Goal: Task Accomplishment & Management: Complete application form

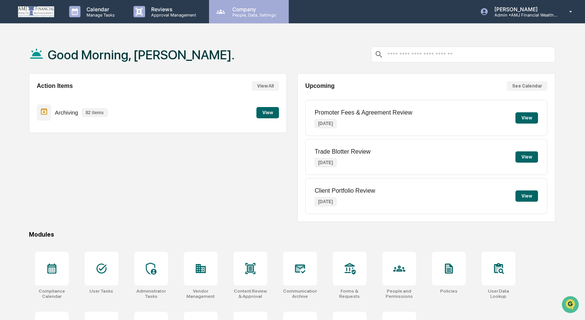
click at [254, 17] on p "People, Data, Settings" at bounding box center [252, 14] width 53 height 5
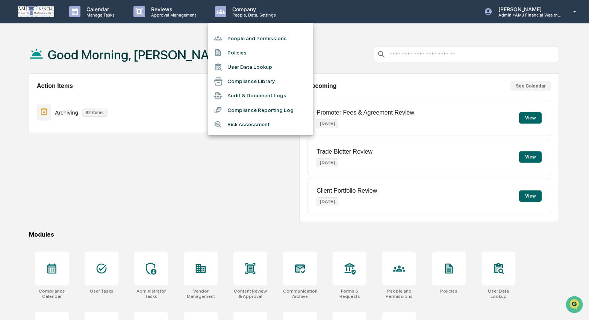
click at [237, 107] on li "Compliance Reporting Log" at bounding box center [260, 110] width 105 height 14
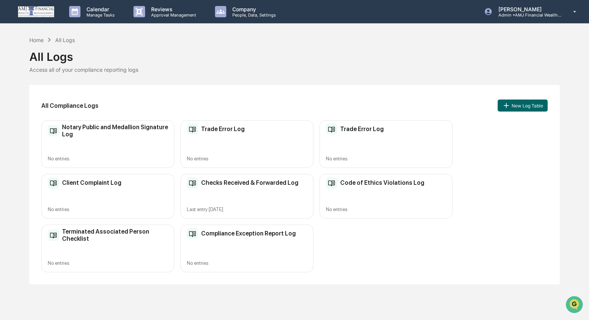
click at [246, 85] on div "All Compliance Logs New Log Table Notary Public and Medallion Signature Log No …" at bounding box center [294, 185] width 530 height 200
click at [147, 48] on div "All Logs" at bounding box center [294, 54] width 530 height 20
click at [38, 40] on div "Home" at bounding box center [36, 40] width 14 height 6
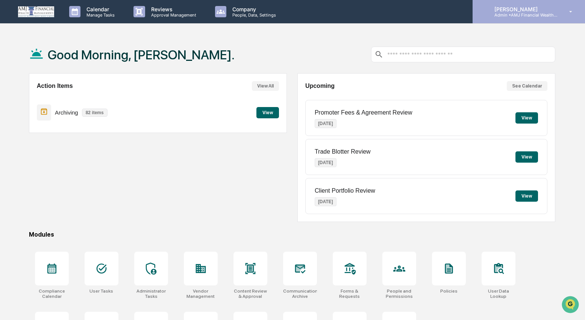
click at [529, 15] on p "Admin • AMJ Financial Wealth Management" at bounding box center [524, 14] width 70 height 5
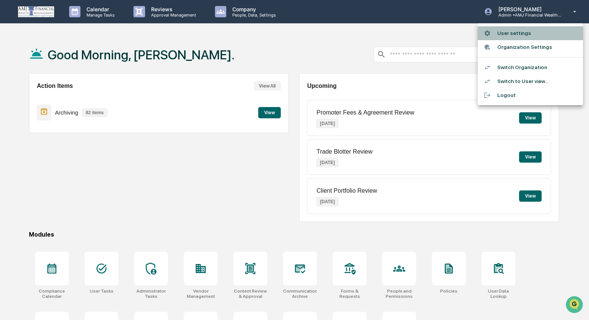
click at [521, 32] on li "User settings" at bounding box center [530, 33] width 105 height 14
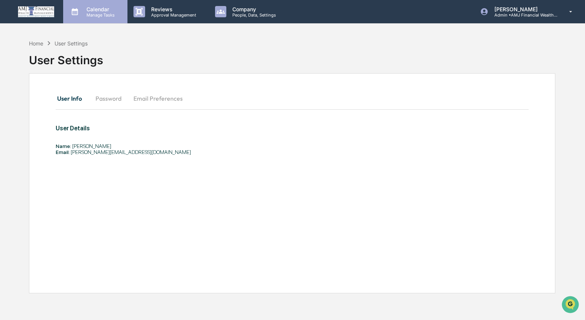
click at [98, 14] on p "Manage Tasks" at bounding box center [99, 14] width 38 height 5
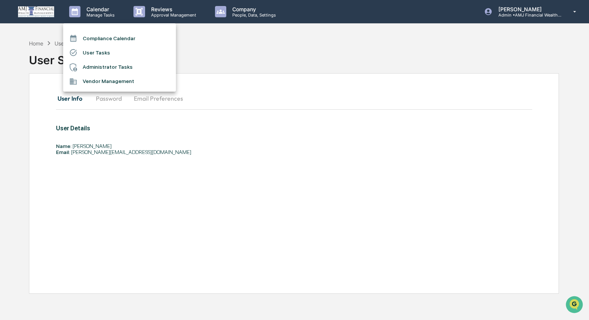
click at [171, 12] on div at bounding box center [294, 160] width 589 height 320
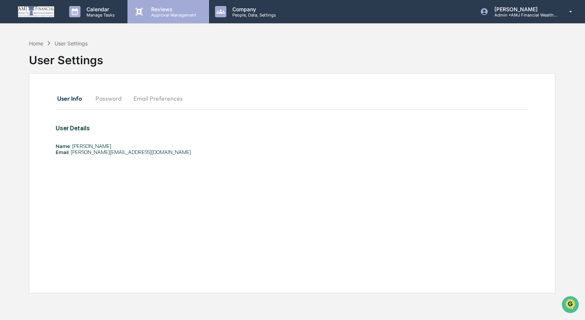
click at [161, 12] on p "Approval Management" at bounding box center [172, 14] width 55 height 5
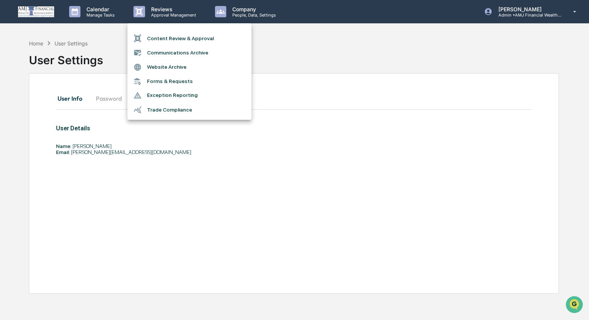
click at [161, 81] on li "Forms & Requests" at bounding box center [190, 81] width 124 height 14
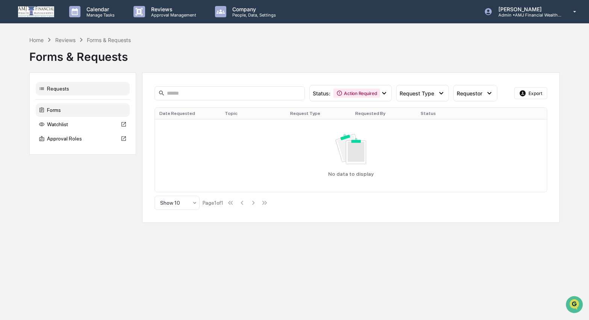
click at [53, 109] on div "Forms" at bounding box center [83, 110] width 94 height 14
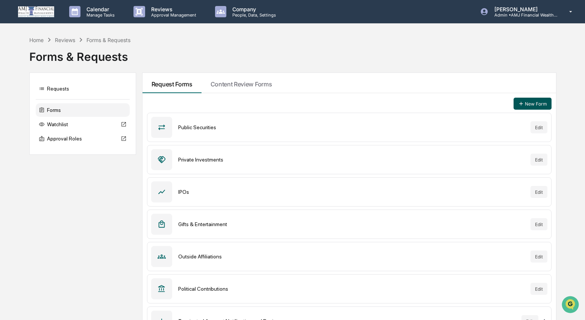
click at [529, 106] on button "New Form" at bounding box center [533, 104] width 38 height 12
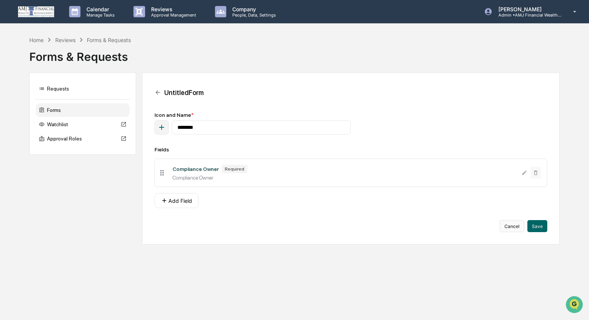
click at [514, 230] on button "Cancel" at bounding box center [512, 226] width 25 height 12
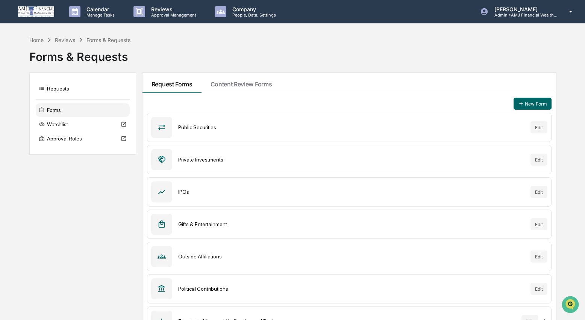
click at [208, 50] on div "Forms & Requests" at bounding box center [292, 54] width 527 height 20
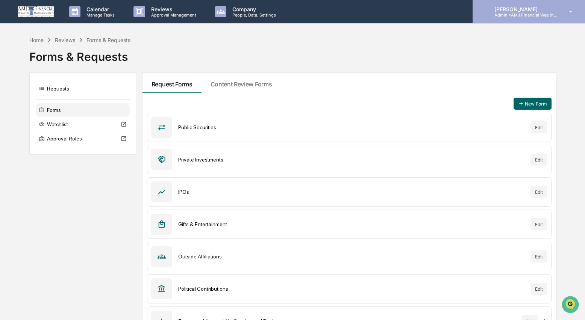
click at [517, 16] on p "Admin • AMJ Financial Wealth Management" at bounding box center [524, 14] width 70 height 5
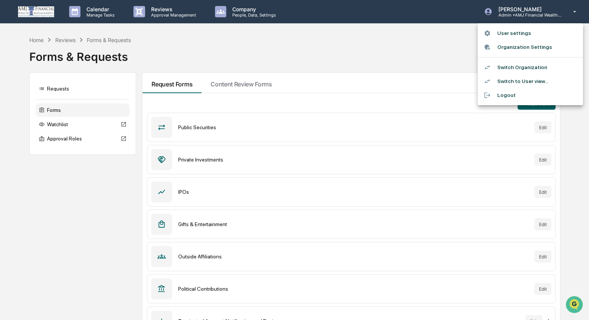
click at [442, 40] on div at bounding box center [294, 160] width 589 height 320
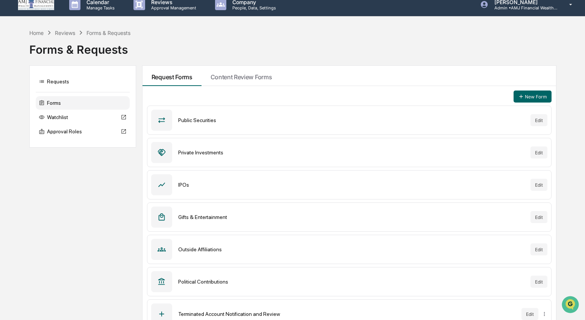
scroll to position [14, 0]
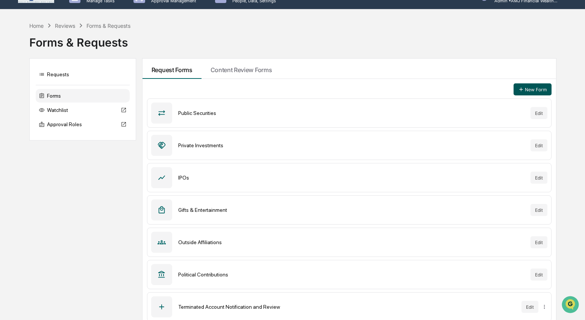
click at [529, 88] on button "New Form" at bounding box center [533, 90] width 38 height 12
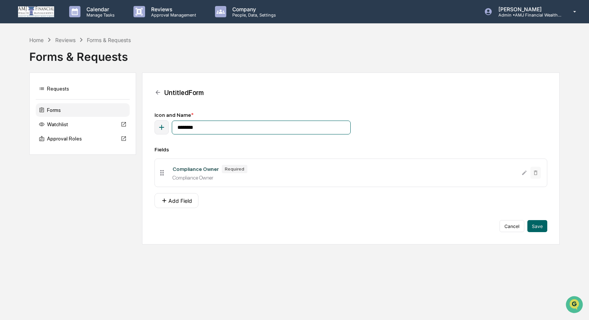
click at [211, 131] on input "********" at bounding box center [261, 128] width 179 height 14
type input "*"
type input "**********"
click at [270, 176] on div "Compliance Owner" at bounding box center [344, 178] width 343 height 6
click at [278, 181] on div "Compliance Owner" at bounding box center [344, 178] width 343 height 6
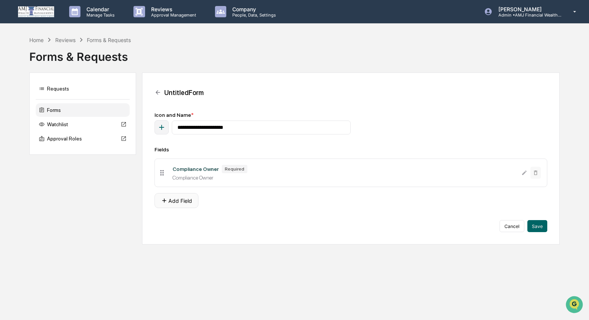
click at [179, 203] on button "Add Field" at bounding box center [177, 200] width 44 height 15
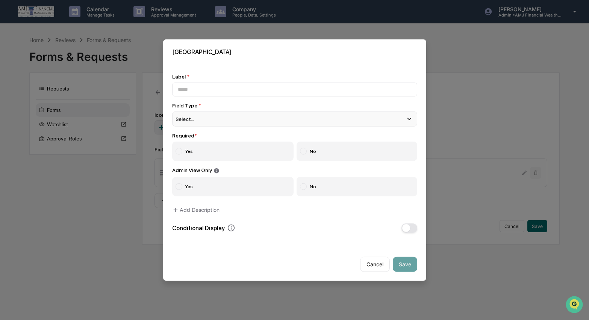
click at [407, 116] on icon at bounding box center [409, 119] width 8 height 8
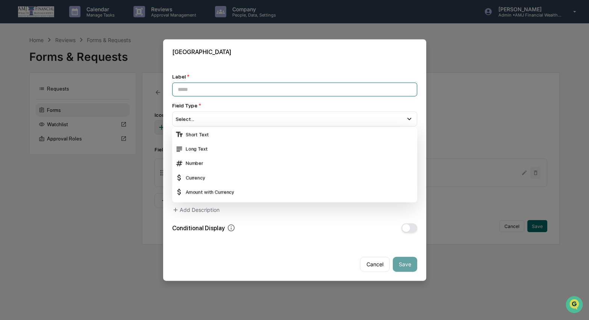
click at [218, 93] on input at bounding box center [294, 90] width 245 height 14
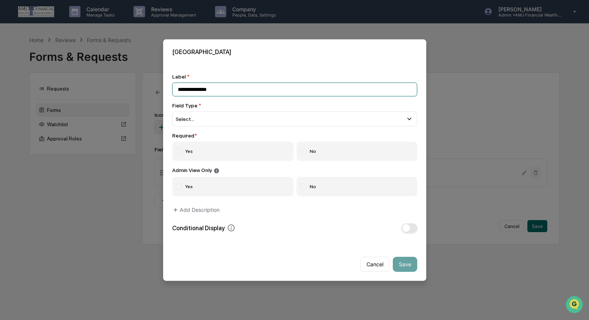
drag, startPoint x: 217, startPoint y: 87, endPoint x: 202, endPoint y: 83, distance: 15.5
click at [201, 85] on input "**********" at bounding box center [294, 90] width 245 height 14
type input "**********"
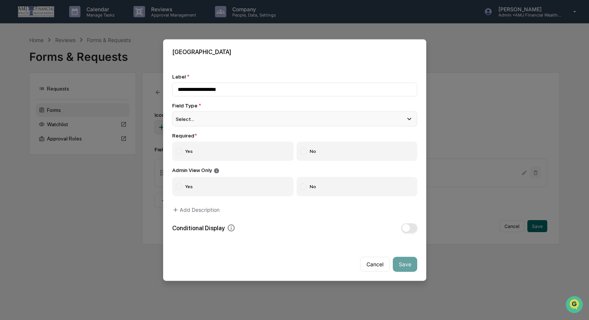
click at [203, 119] on div "Select..." at bounding box center [294, 119] width 245 height 15
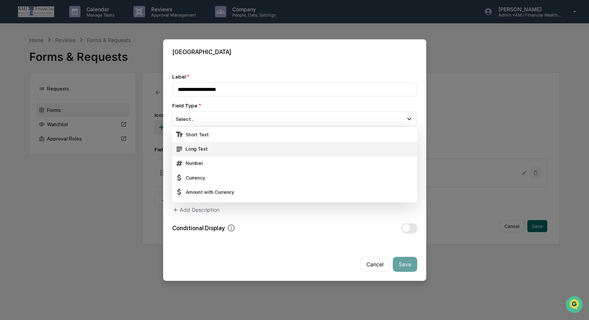
click at [192, 145] on div "Long Text" at bounding box center [294, 149] width 239 height 8
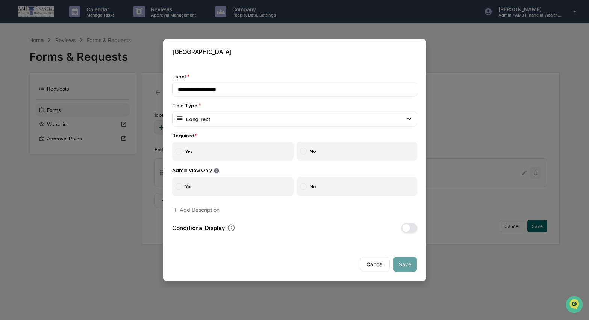
click at [179, 150] on div at bounding box center [179, 151] width 7 height 7
click at [300, 186] on div at bounding box center [303, 186] width 7 height 7
click at [200, 212] on button "Add Description" at bounding box center [195, 209] width 47 height 15
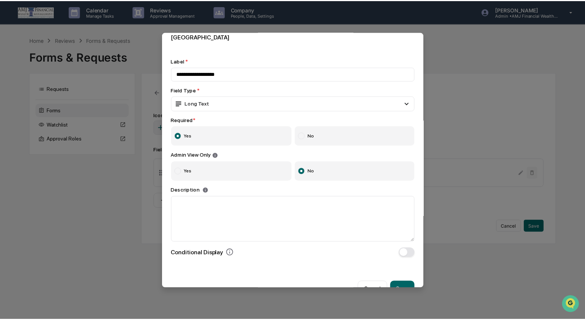
scroll to position [32, 0]
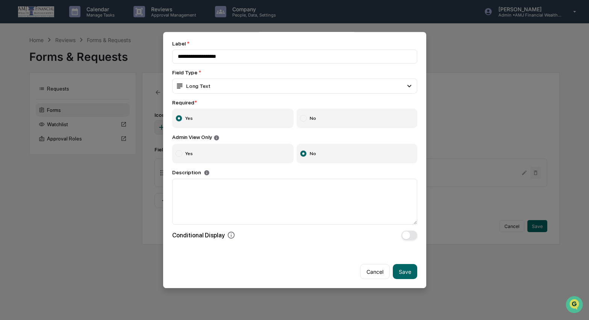
click at [267, 260] on div "Cancel Save" at bounding box center [294, 268] width 263 height 39
click at [407, 269] on button "Save" at bounding box center [405, 271] width 24 height 15
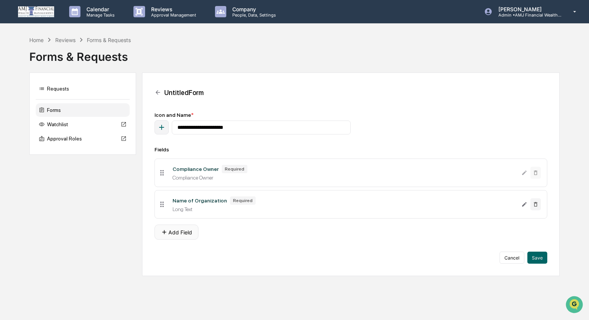
click at [177, 237] on button "Add Field" at bounding box center [177, 232] width 44 height 15
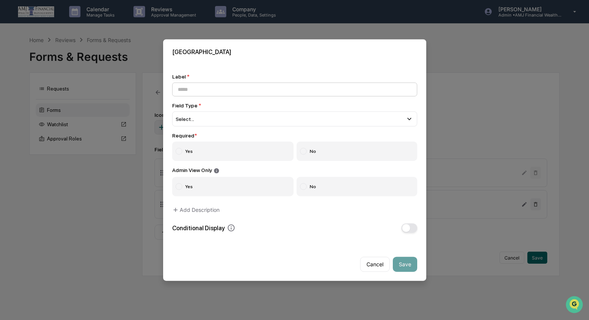
click at [187, 87] on input at bounding box center [294, 90] width 245 height 14
type input "**********"
click at [209, 116] on div "Select..." at bounding box center [294, 119] width 245 height 15
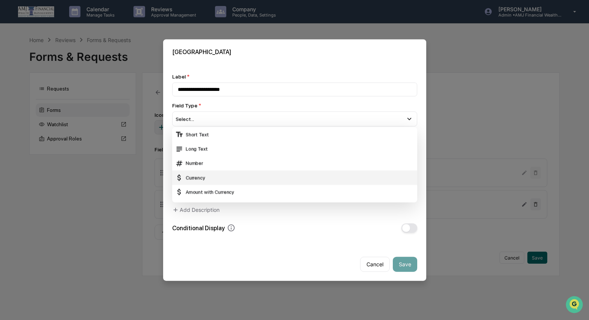
click at [194, 175] on div "Currency" at bounding box center [294, 178] width 239 height 8
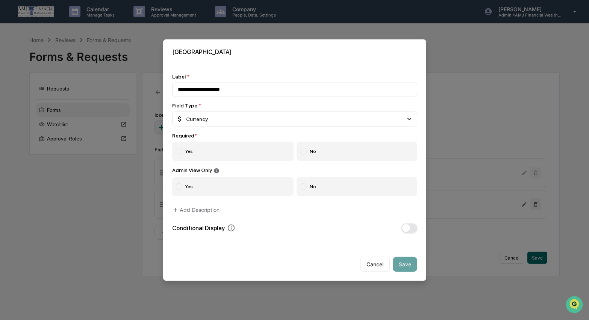
drag, startPoint x: 181, startPoint y: 151, endPoint x: 196, endPoint y: 165, distance: 21.3
click at [181, 151] on div at bounding box center [179, 151] width 7 height 7
click at [303, 185] on div at bounding box center [303, 186] width 7 height 7
click at [408, 260] on button "Save" at bounding box center [405, 264] width 24 height 15
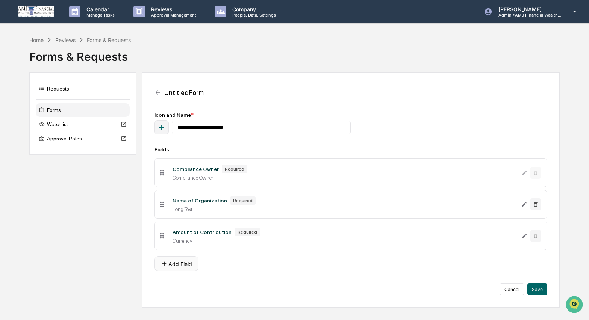
click at [183, 268] on button "Add Field" at bounding box center [177, 264] width 44 height 15
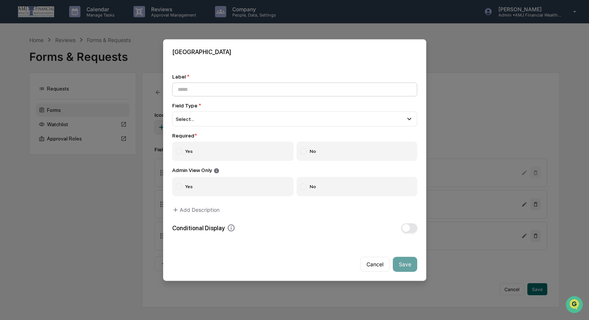
click at [200, 87] on input at bounding box center [294, 90] width 245 height 14
drag, startPoint x: 236, startPoint y: 87, endPoint x: 175, endPoint y: 87, distance: 60.6
click at [175, 87] on input "**********" at bounding box center [294, 90] width 245 height 14
click at [188, 116] on span "Select..." at bounding box center [185, 119] width 19 height 6
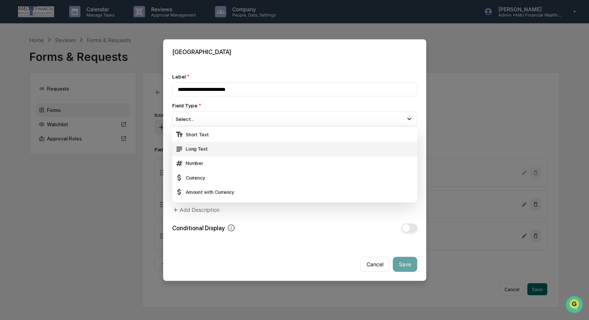
click at [195, 147] on div "Long Text" at bounding box center [294, 149] width 239 height 8
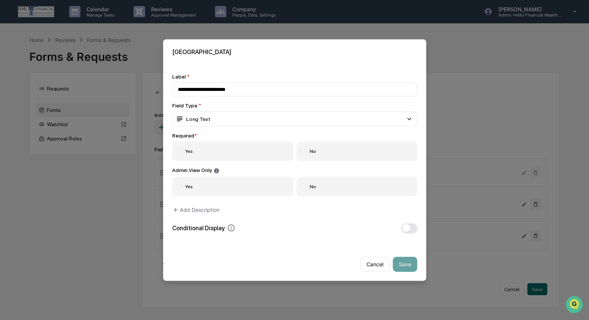
click at [178, 148] on div at bounding box center [179, 151] width 7 height 7
click at [301, 187] on div at bounding box center [303, 186] width 7 height 7
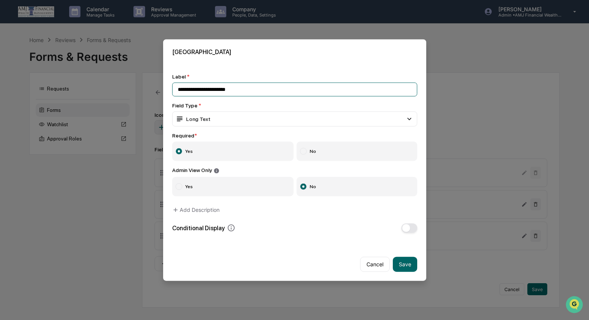
click at [243, 88] on input "**********" at bounding box center [294, 90] width 245 height 14
drag, startPoint x: 250, startPoint y: 87, endPoint x: 174, endPoint y: 87, distance: 75.6
click at [174, 87] on input "**********" at bounding box center [294, 90] width 245 height 14
click at [197, 87] on input "**********" at bounding box center [294, 90] width 245 height 14
type input "**********"
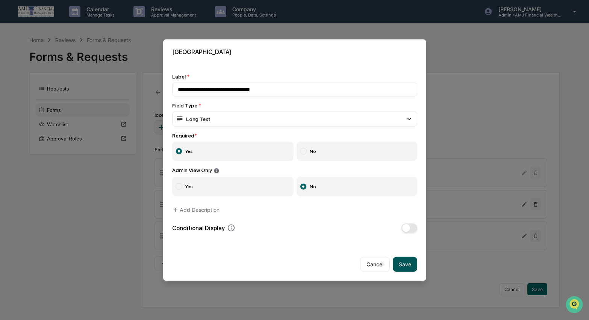
click at [403, 262] on button "Save" at bounding box center [405, 264] width 24 height 15
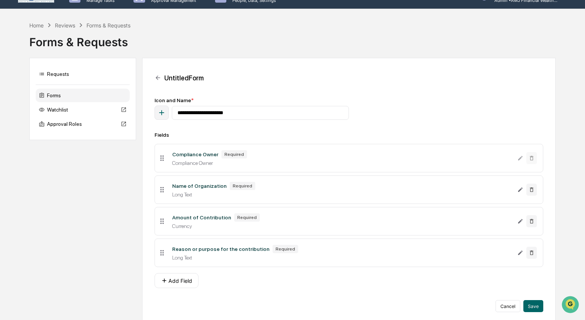
scroll to position [23, 0]
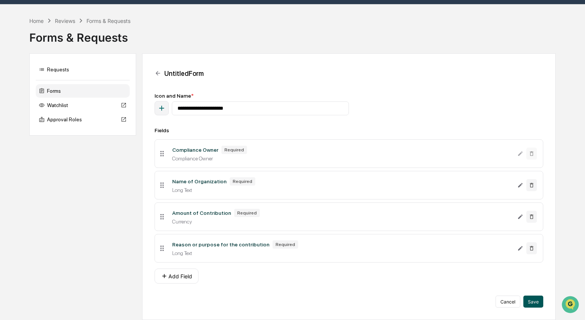
click at [533, 300] on button "Save" at bounding box center [534, 302] width 20 height 12
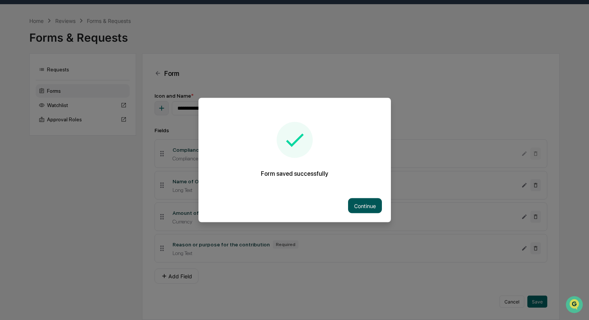
click at [357, 204] on button "Continue" at bounding box center [365, 206] width 34 height 15
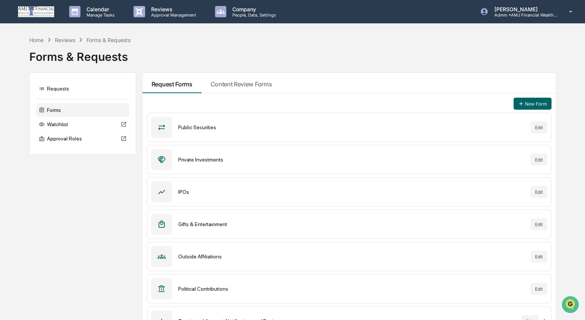
click at [392, 43] on div "Home Reviews Forms & Requests Forms & Requests" at bounding box center [292, 51] width 527 height 31
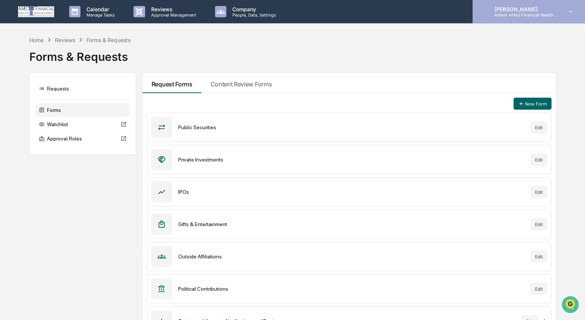
click at [533, 12] on p "[PERSON_NAME]" at bounding box center [524, 9] width 70 height 6
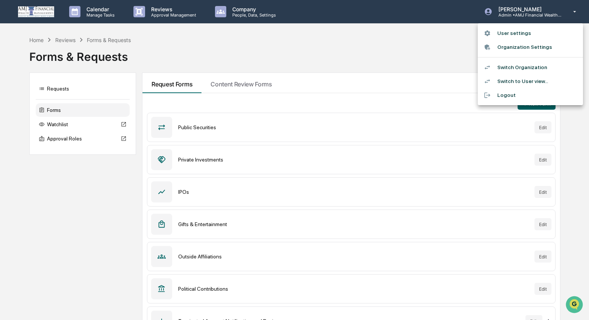
click at [513, 80] on li "Switch to User view..." at bounding box center [530, 81] width 105 height 14
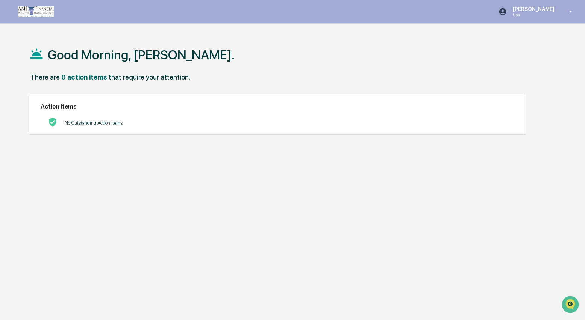
click at [273, 81] on div "There are 0 action items that require your attention." at bounding box center [292, 80] width 527 height 15
click at [121, 45] on div "Good Morning, [PERSON_NAME]." at bounding box center [292, 55] width 527 height 38
click at [222, 82] on div "There are 0 action items that require your attention." at bounding box center [292, 80] width 527 height 15
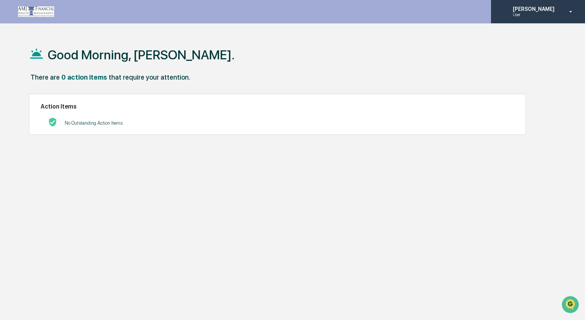
click at [530, 19] on div "[PERSON_NAME] User" at bounding box center [538, 11] width 94 height 23
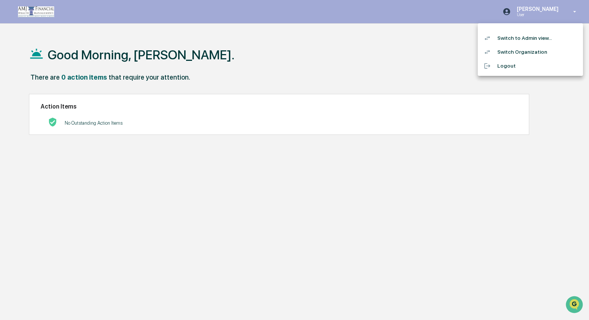
click at [523, 47] on li "Switch Organization" at bounding box center [530, 52] width 105 height 14
